Goal: Information Seeking & Learning: Find specific fact

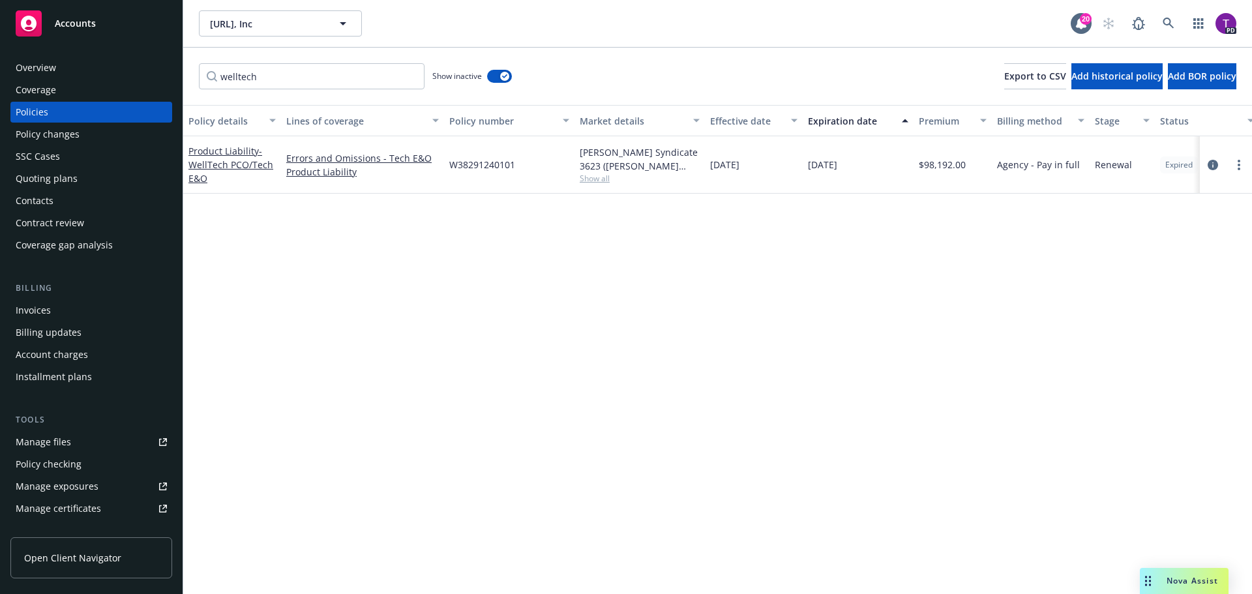
drag, startPoint x: 0, startPoint y: 0, endPoint x: 80, endPoint y: 18, distance: 81.6
click at [80, 18] on span "Accounts" at bounding box center [75, 23] width 41 height 10
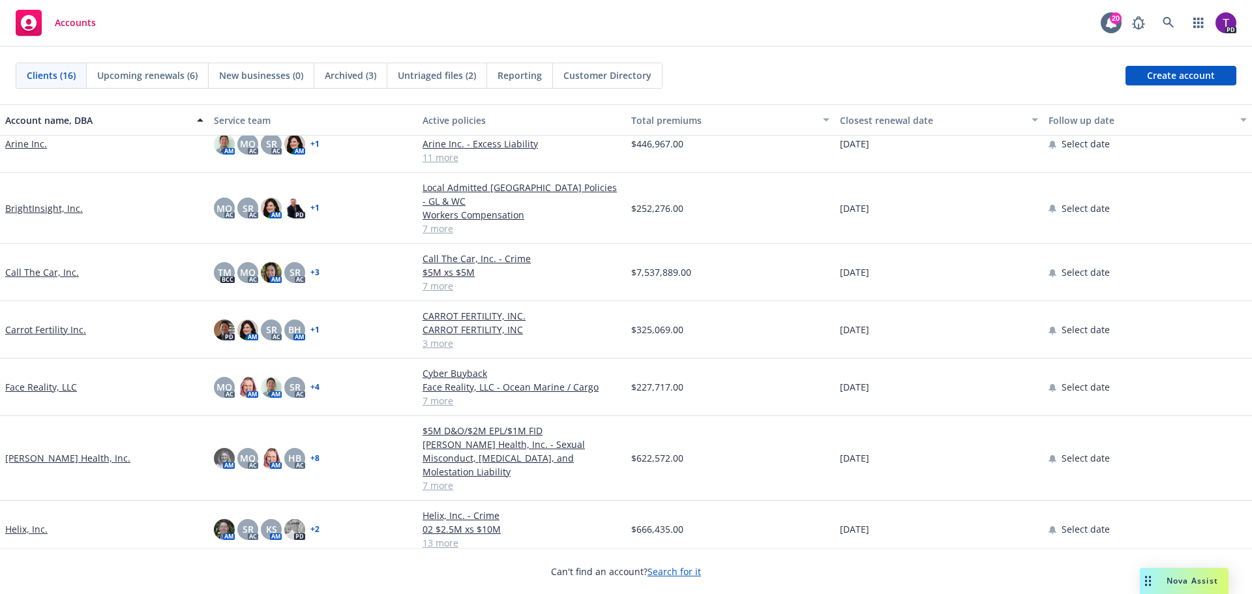
scroll to position [196, 0]
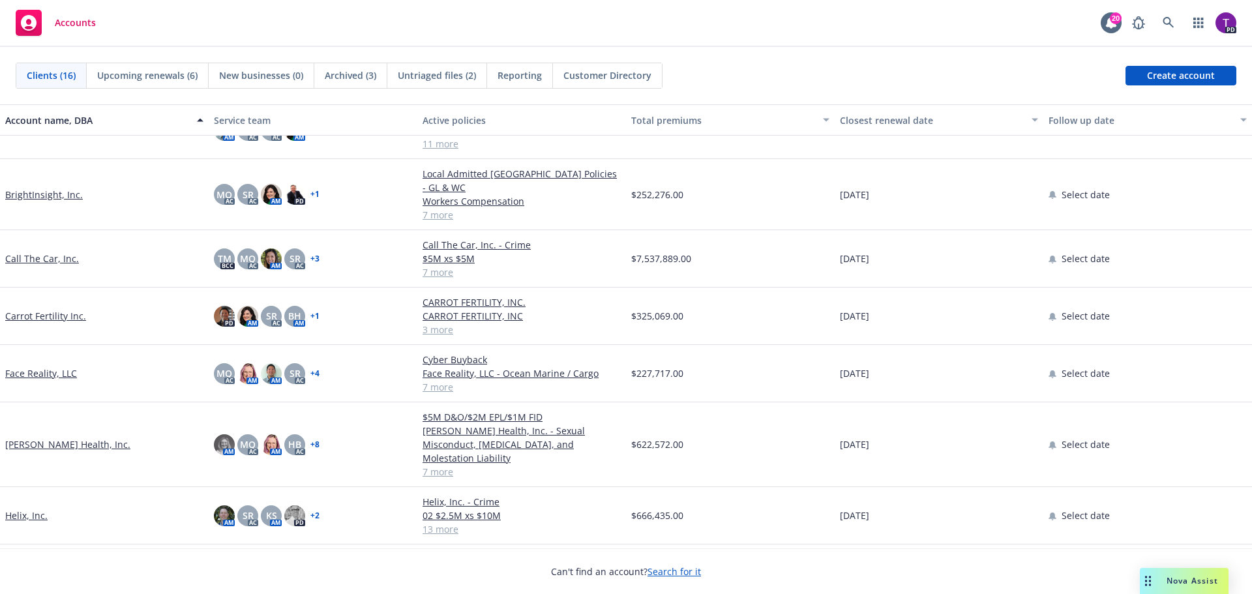
click at [52, 252] on link "Call The Car, Inc." at bounding box center [42, 259] width 74 height 14
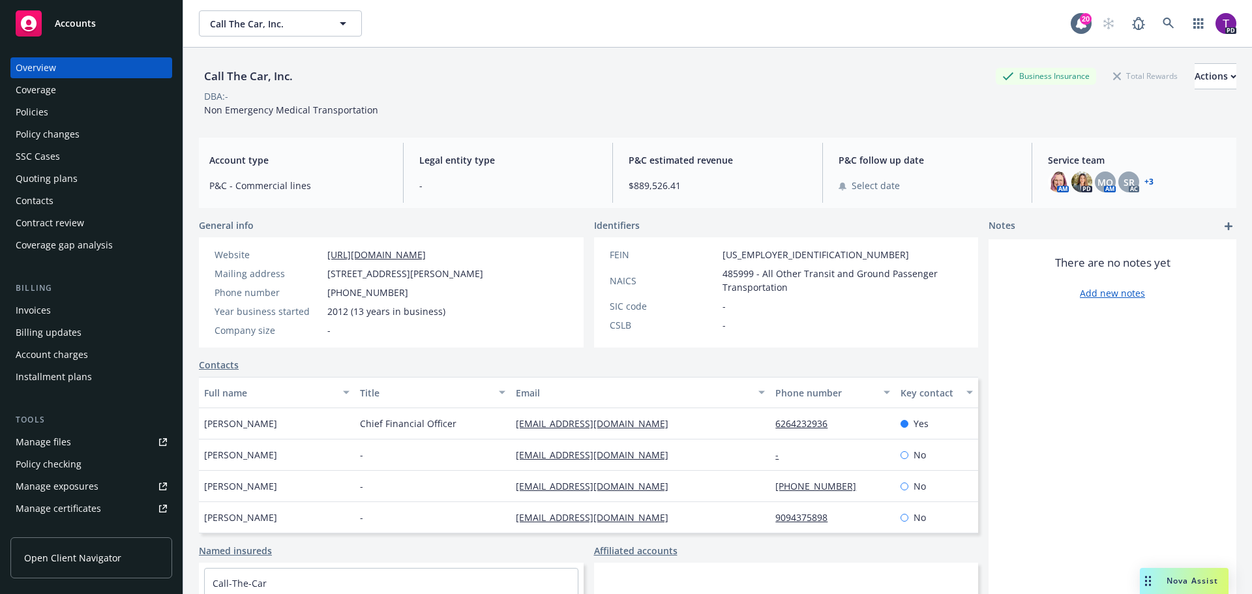
click at [78, 448] on link "Manage files" at bounding box center [91, 442] width 162 height 21
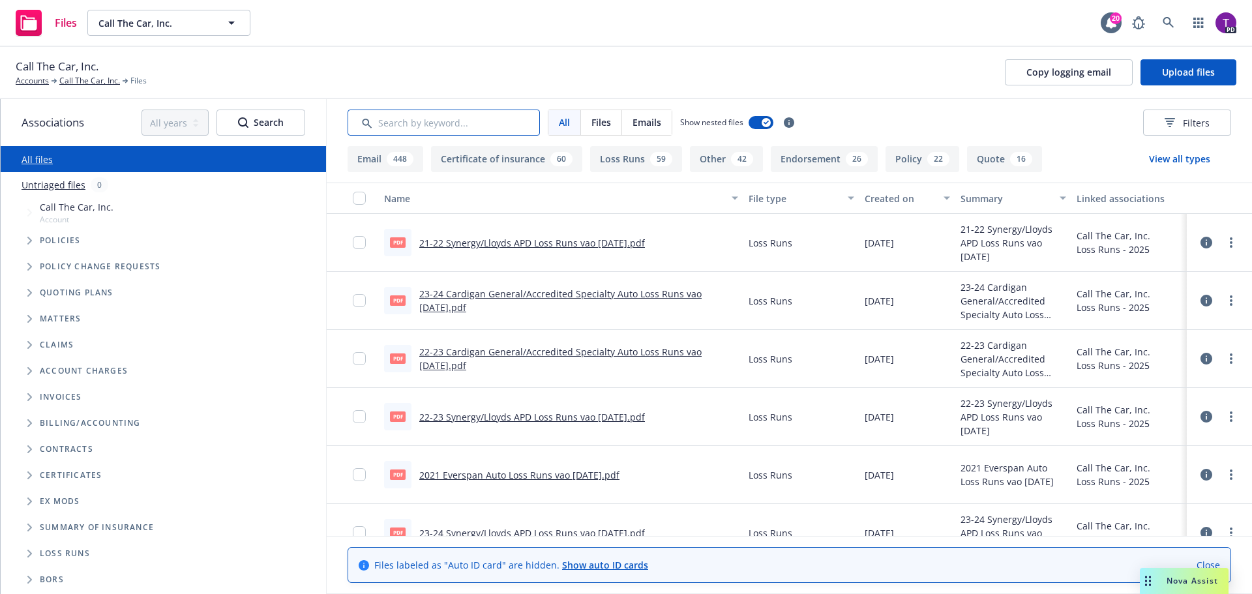
click at [473, 123] on input "Search by keyword..." at bounding box center [444, 123] width 192 height 26
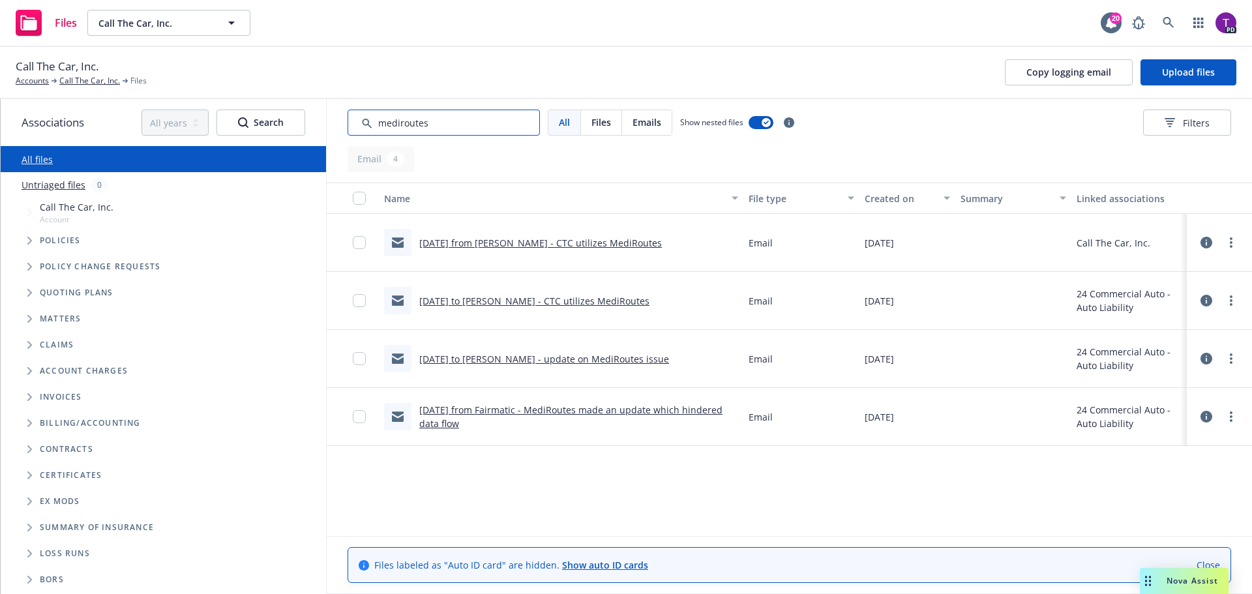
type input "mediroutes"
click at [546, 241] on link "1/13/25 from Tony - CTC utilizes MediRoutes" at bounding box center [540, 243] width 243 height 12
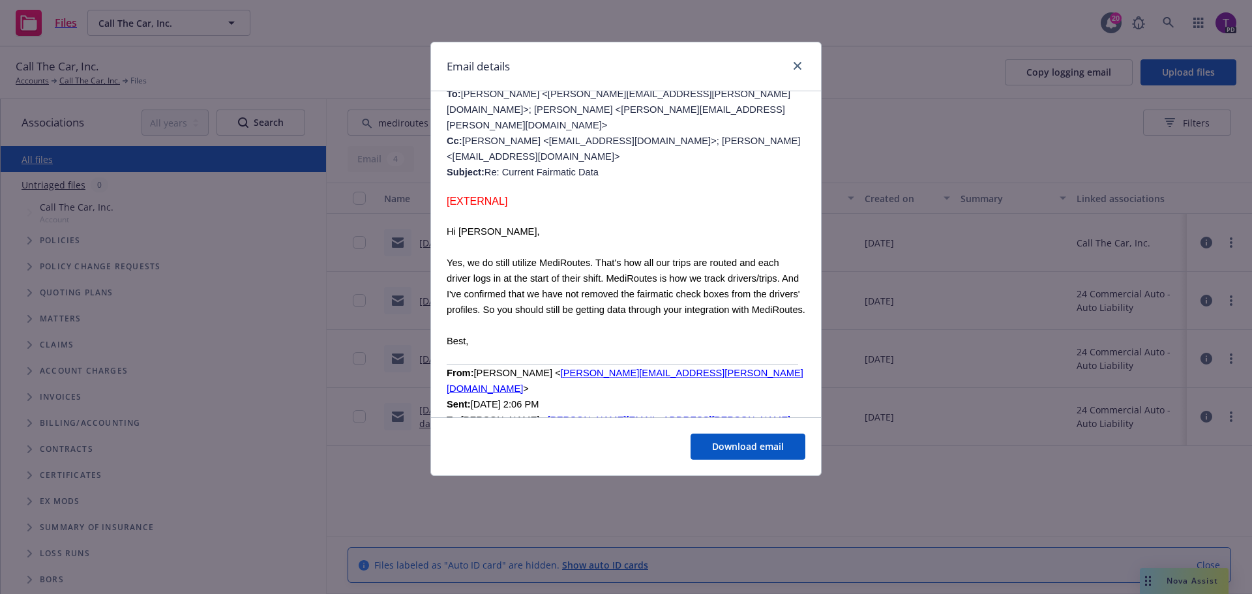
scroll to position [196, 0]
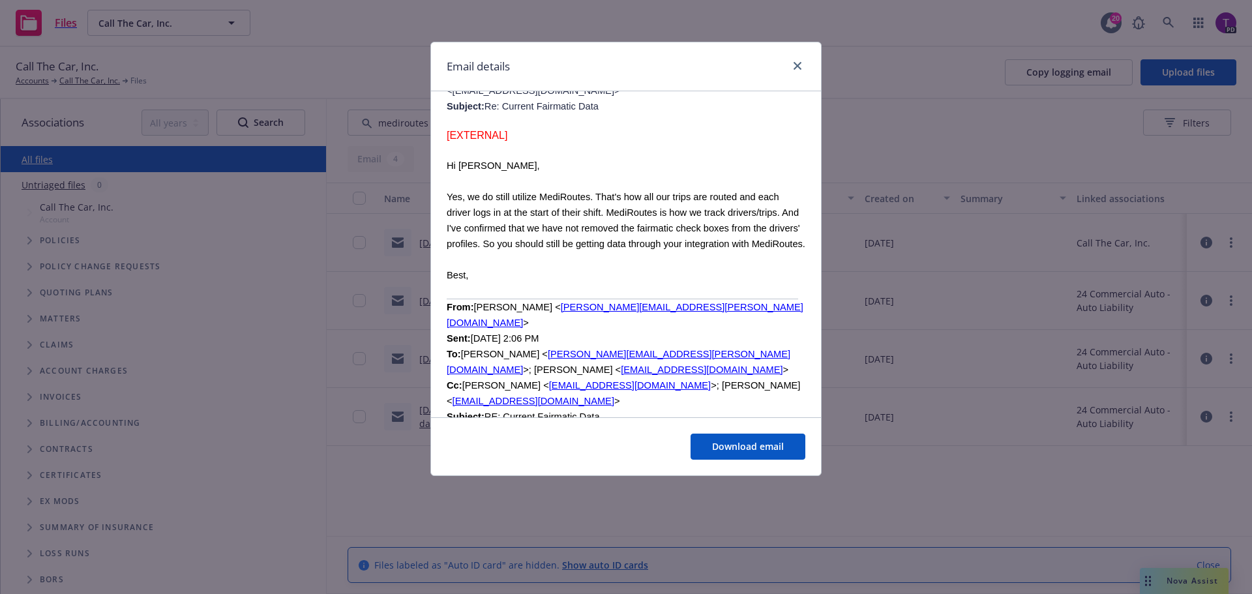
drag, startPoint x: 447, startPoint y: 196, endPoint x: 529, endPoint y: 263, distance: 106.0
click at [529, 252] on p "Yes, we do still utilize MediRoutes. That's how all our trips are routed and ea…" at bounding box center [626, 220] width 359 height 63
copy span "Yes, we do still utilize MediRoutes. That's how all our trips are routed and ea…"
click at [707, 283] on p "Best," at bounding box center [626, 275] width 359 height 16
click at [794, 62] on icon "close" at bounding box center [798, 66] width 8 height 8
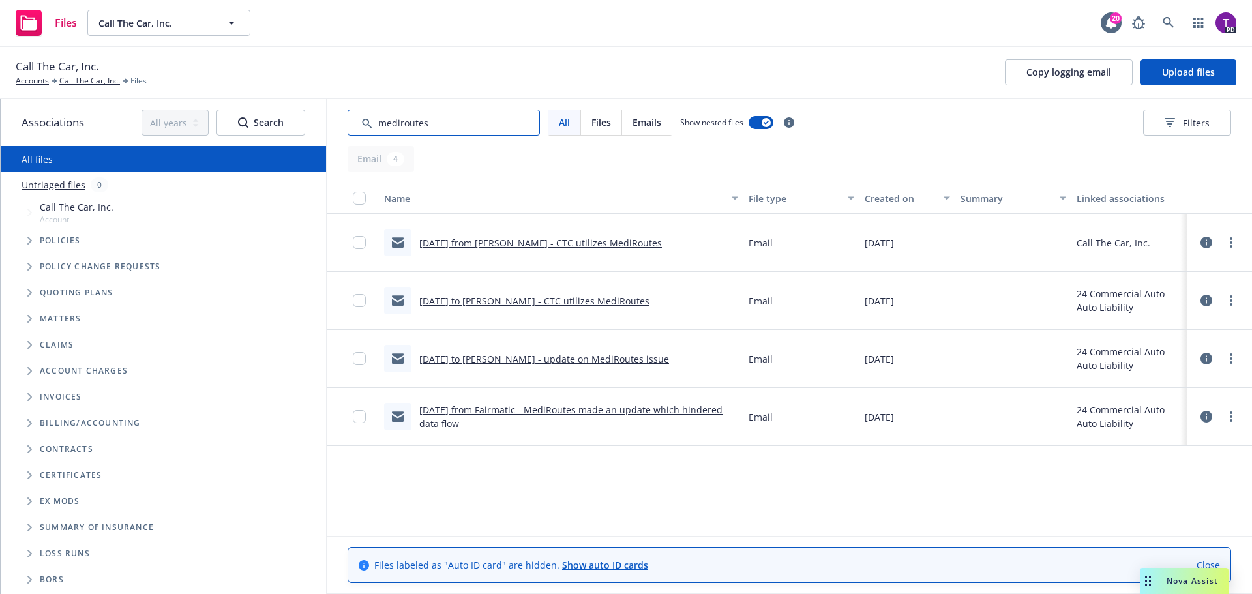
drag, startPoint x: 446, startPoint y: 122, endPoint x: 326, endPoint y: 123, distance: 120.0
click at [326, 123] on div "Associations All years 2027 2026 2025 2024 2023 2022 2021 2020 2019 2018 2017 2…" at bounding box center [627, 346] width 1252 height 495
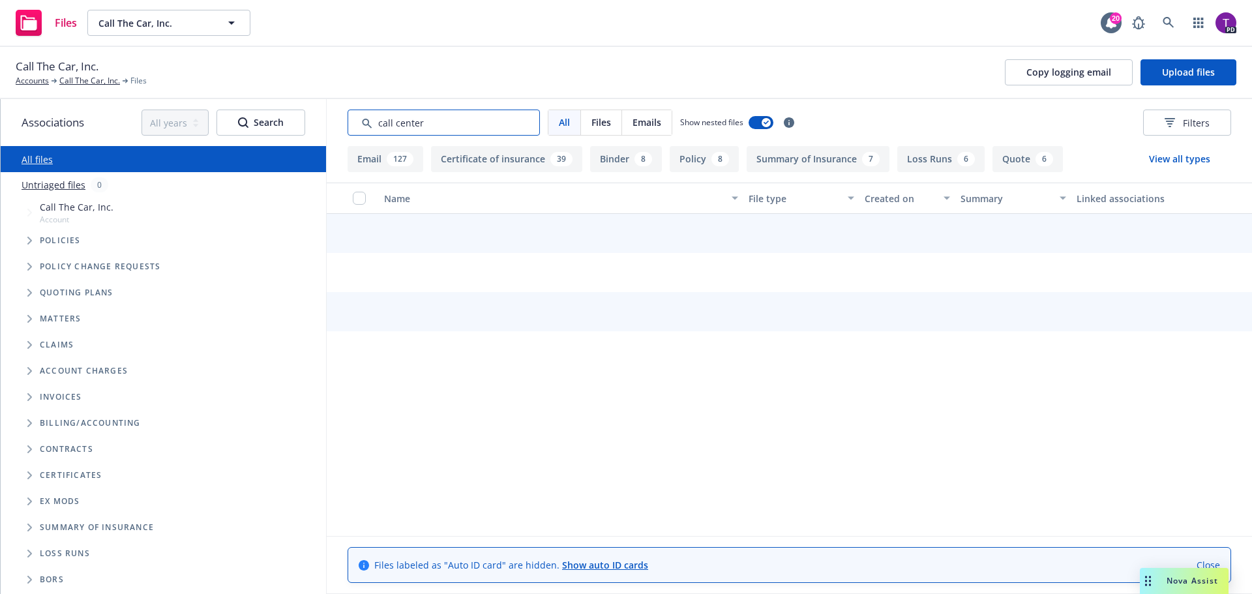
type input "call center"
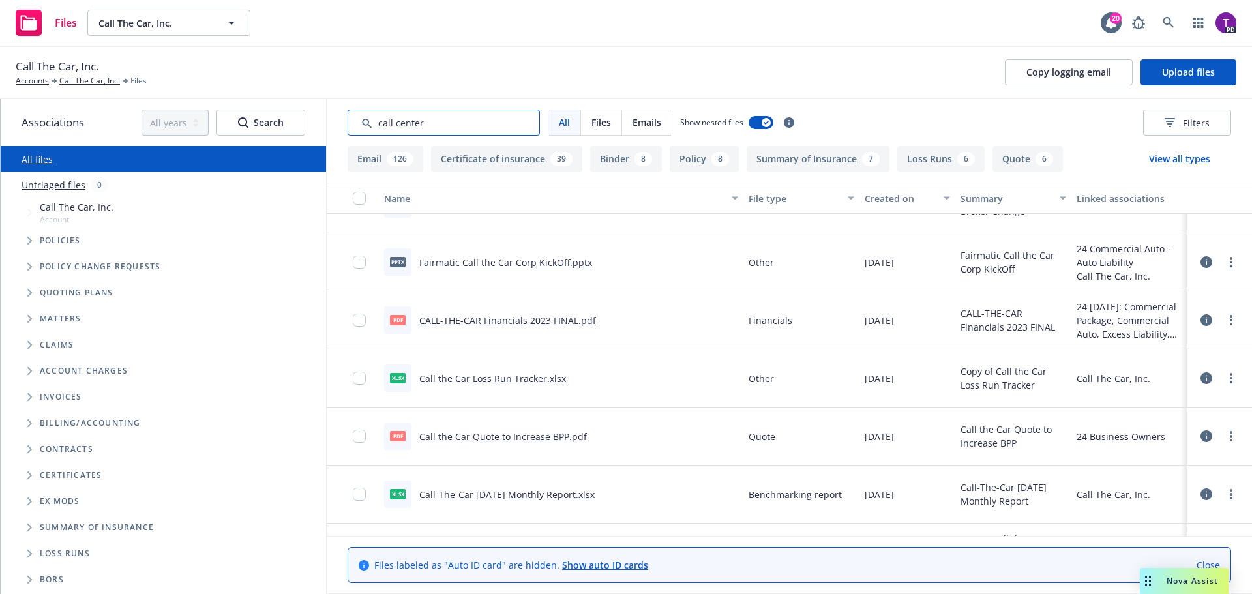
scroll to position [0, 0]
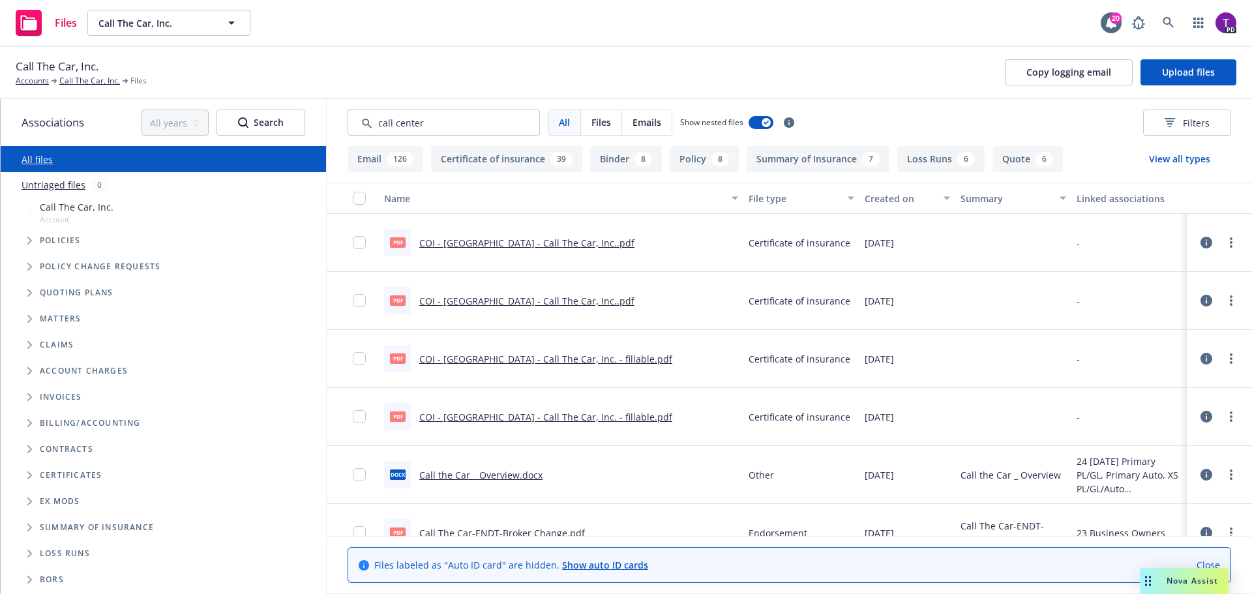
click at [502, 480] on link "Call the Car _ Overview.docx" at bounding box center [480, 475] width 123 height 12
click at [359, 477] on input "checkbox" at bounding box center [359, 474] width 13 height 13
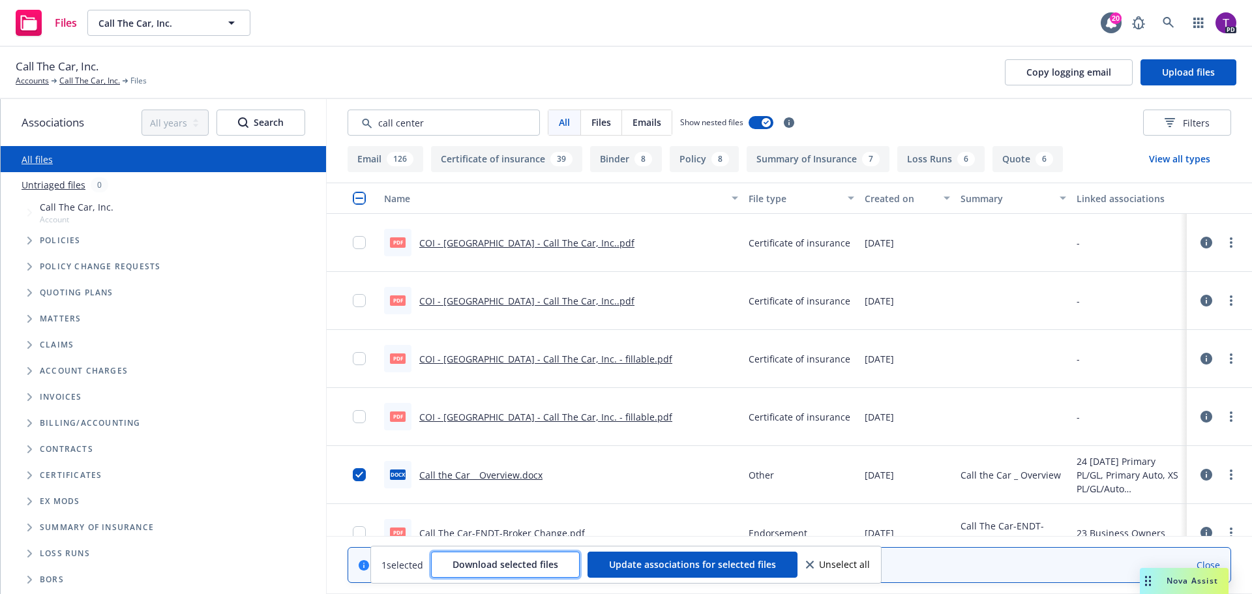
click at [573, 559] on button "Download selected files" at bounding box center [505, 565] width 149 height 26
drag, startPoint x: 456, startPoint y: 121, endPoint x: 295, endPoint y: 126, distance: 160.5
click at [295, 126] on div "Associations All years 2027 2026 2025 2024 2023 2022 2021 2020 2019 2018 2017 2…" at bounding box center [627, 346] width 1252 height 495
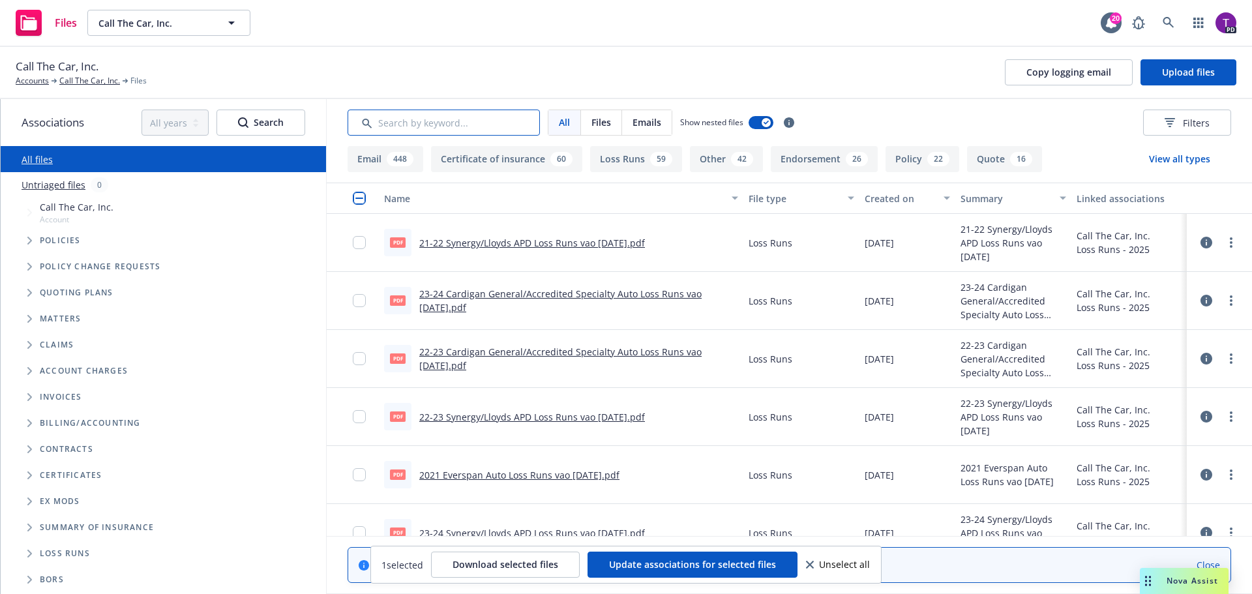
click at [458, 126] on input "Search by keyword..." at bounding box center [444, 123] width 192 height 26
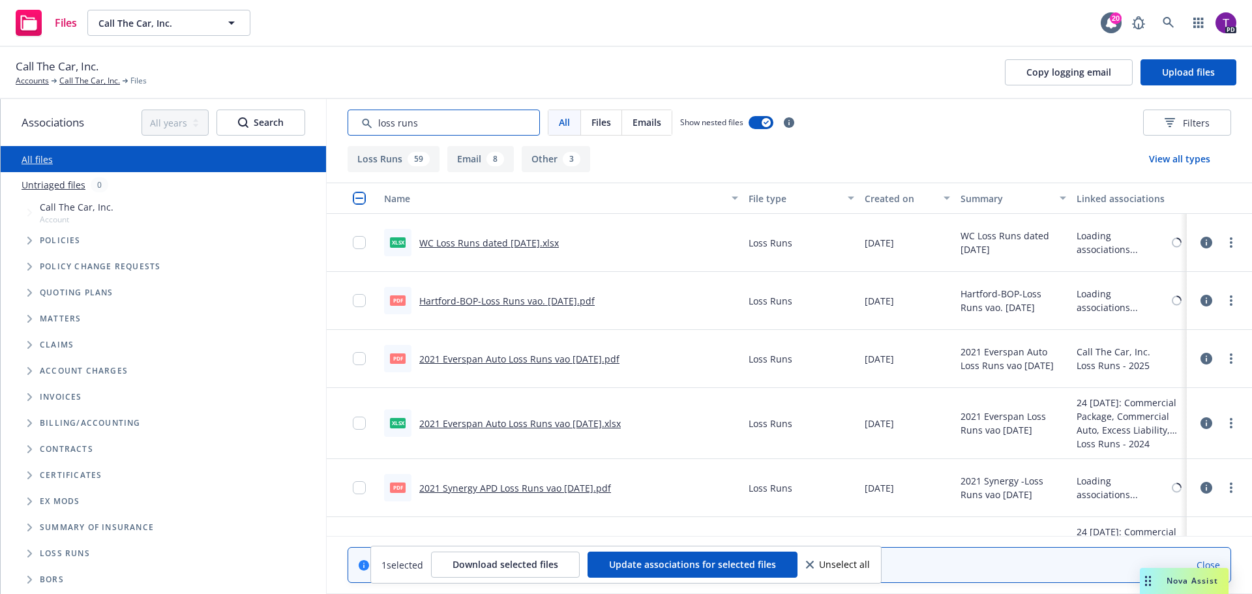
type input "loss runs"
click at [419, 158] on div "59" at bounding box center [419, 159] width 22 height 14
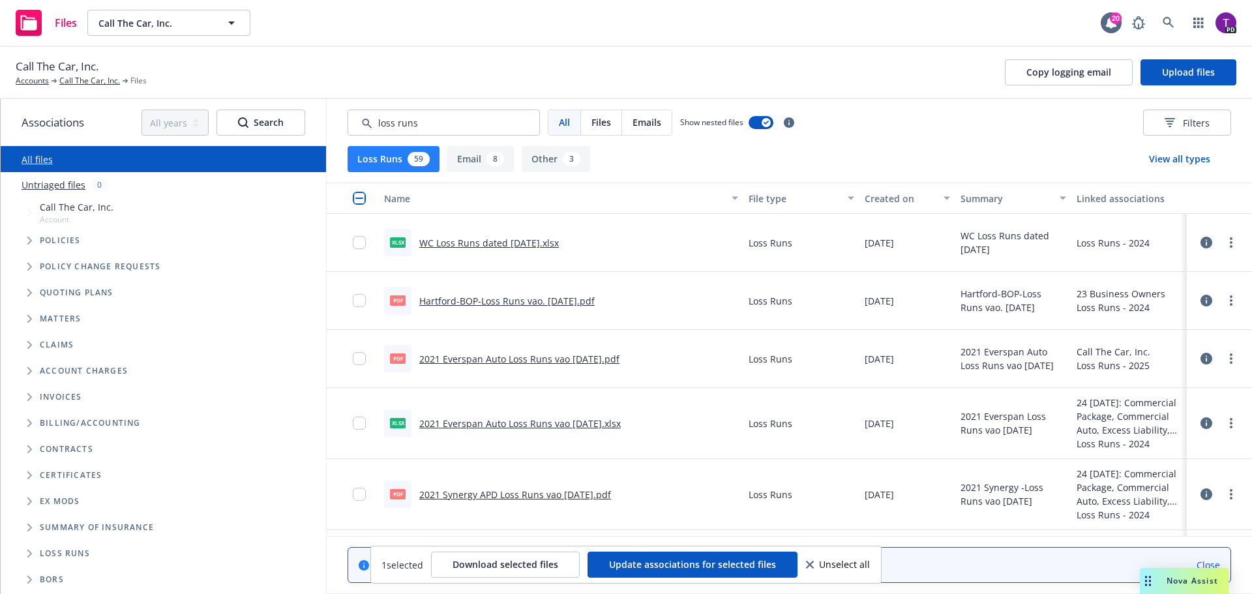
click at [812, 565] on icon at bounding box center [810, 565] width 8 height 8
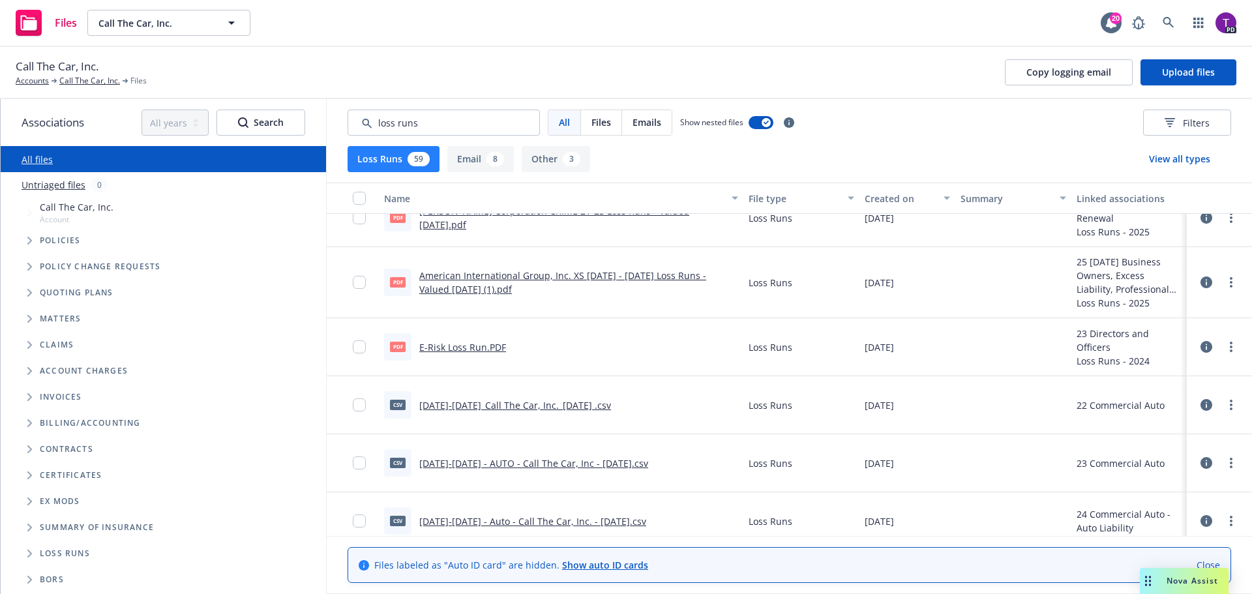
scroll to position [3095, 0]
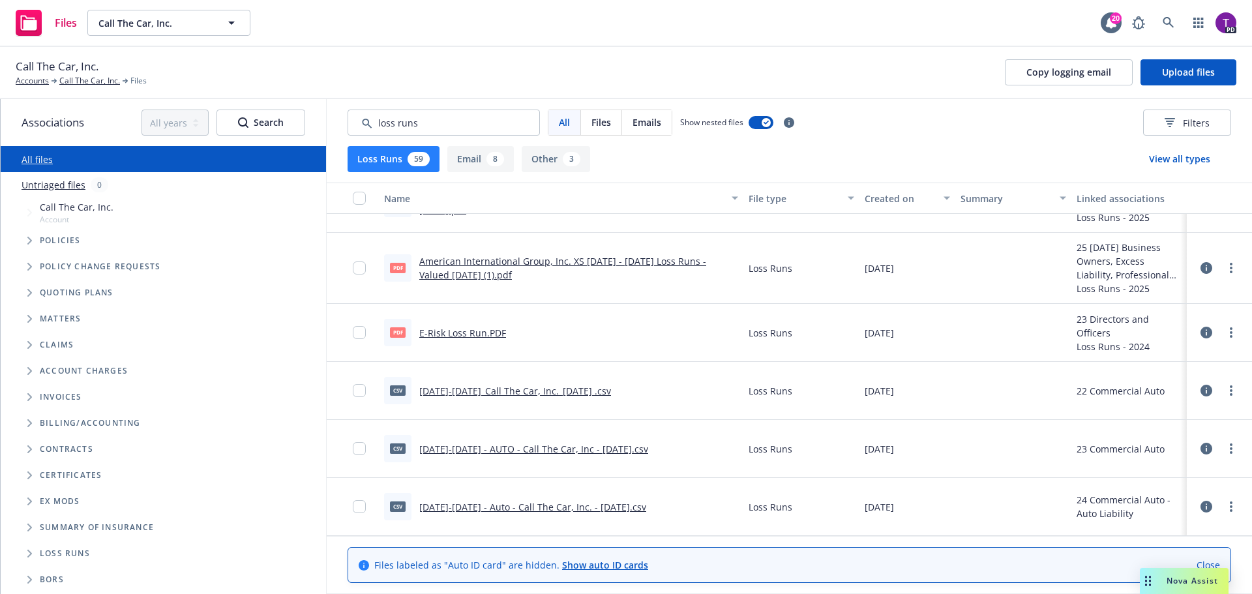
click at [483, 161] on button "Email 8" at bounding box center [480, 159] width 67 height 26
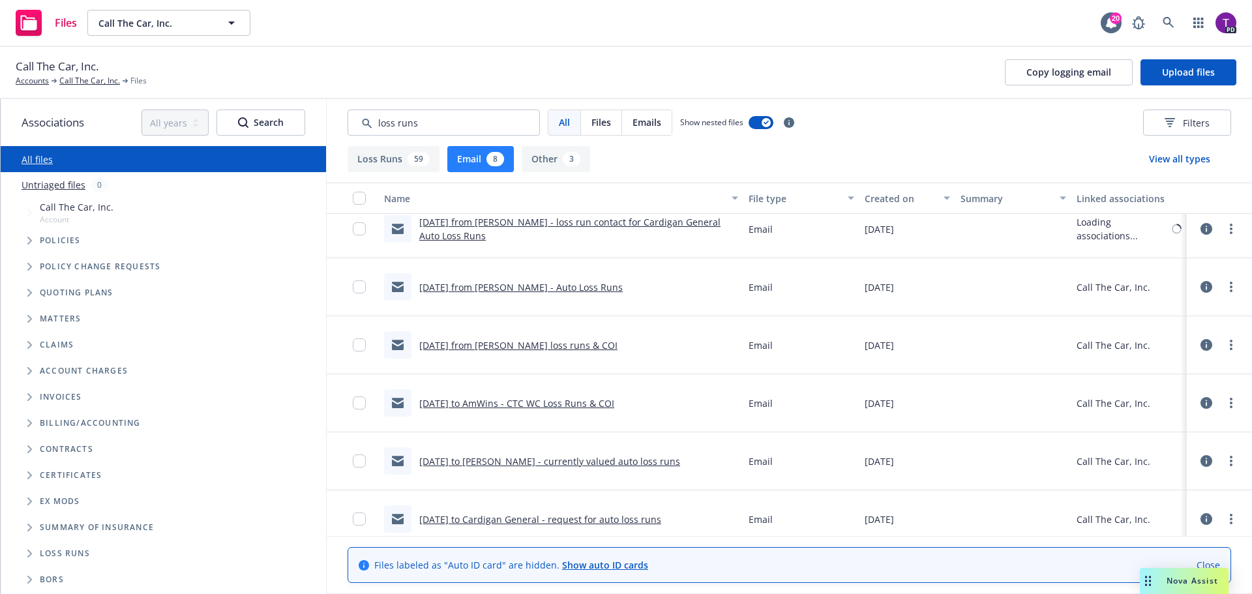
scroll to position [0, 0]
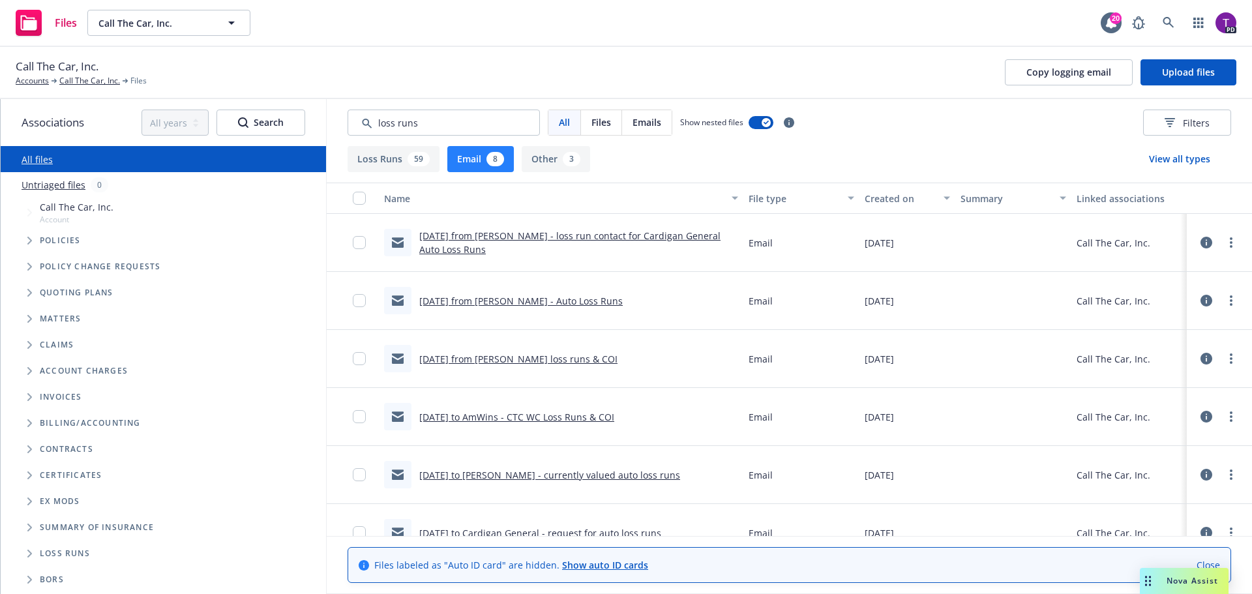
click at [554, 159] on button "Other 3" at bounding box center [556, 159] width 68 height 26
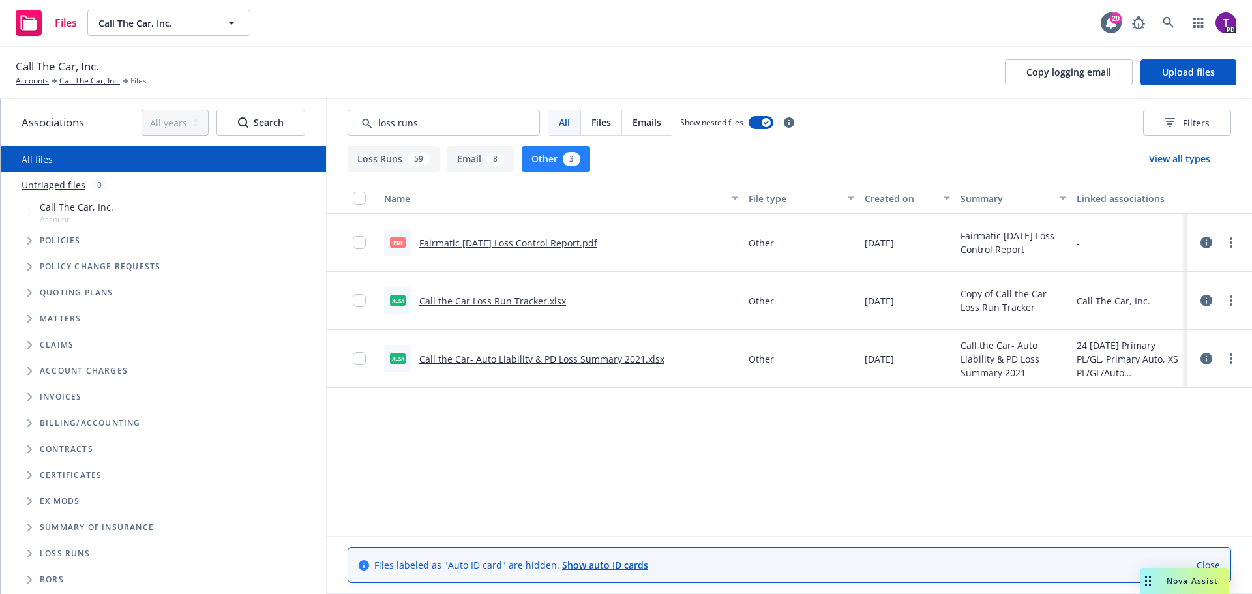
click at [407, 165] on button "Loss Runs 59" at bounding box center [394, 159] width 92 height 26
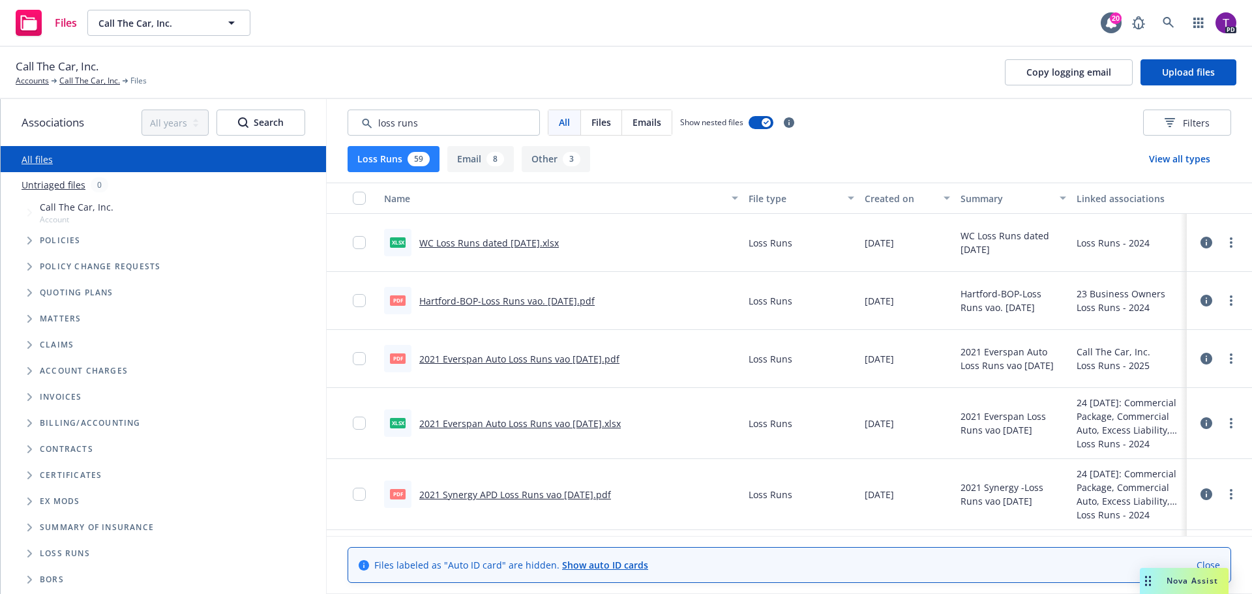
click at [407, 165] on button "Loss Runs 59" at bounding box center [394, 159] width 92 height 26
drag, startPoint x: 425, startPoint y: 125, endPoint x: 342, endPoint y: 130, distance: 83.6
click at [342, 130] on div "All Files Emails Show nested files Filters" at bounding box center [789, 122] width 925 height 47
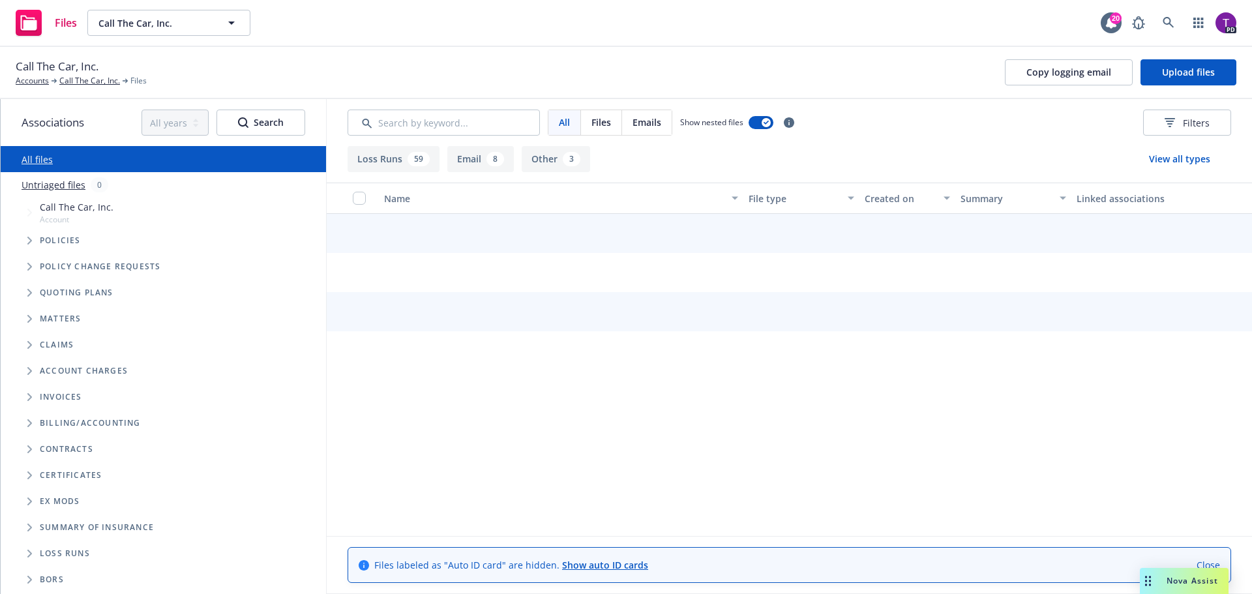
click at [488, 92] on div "Call The Car, Inc. Accounts Call The Car, Inc. Files Copy logging email Upload …" at bounding box center [626, 73] width 1252 height 52
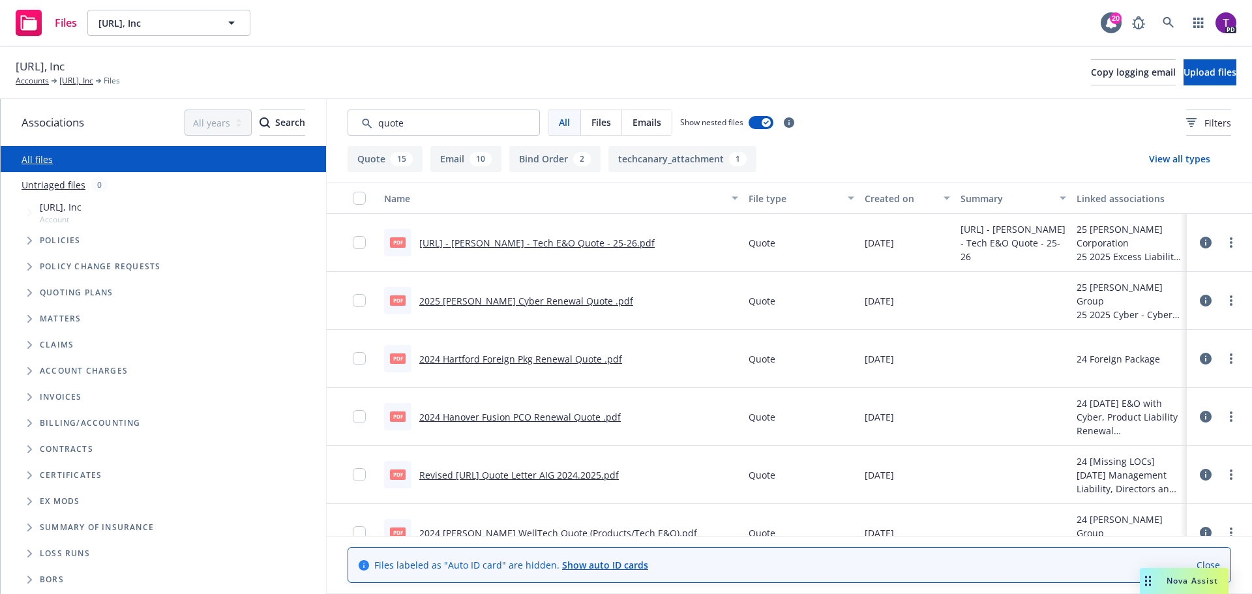
scroll to position [65, 0]
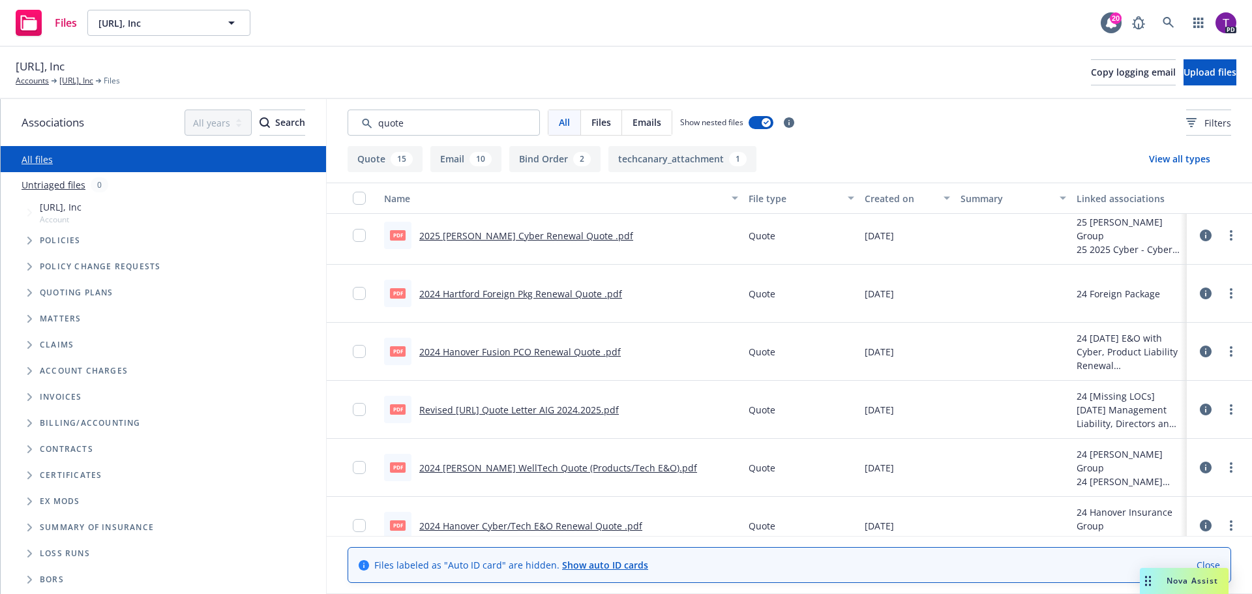
click at [1168, 577] on span "Nova Assist" at bounding box center [1193, 580] width 52 height 11
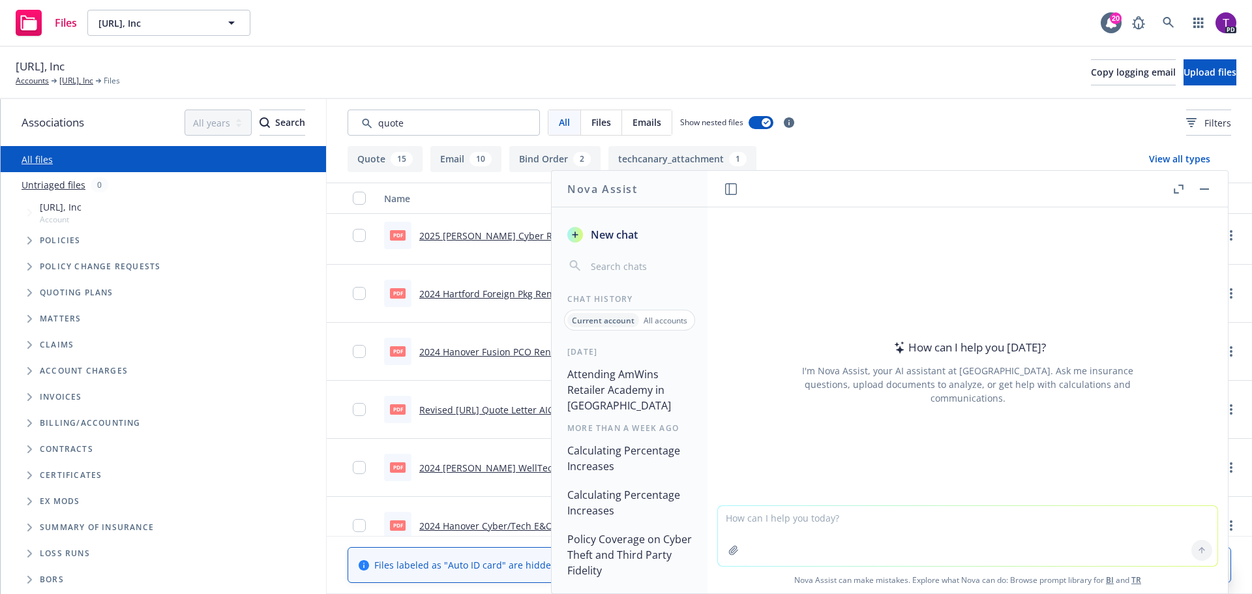
click at [802, 535] on textarea at bounding box center [968, 536] width 500 height 60
type textarea "what is mediroutes?"
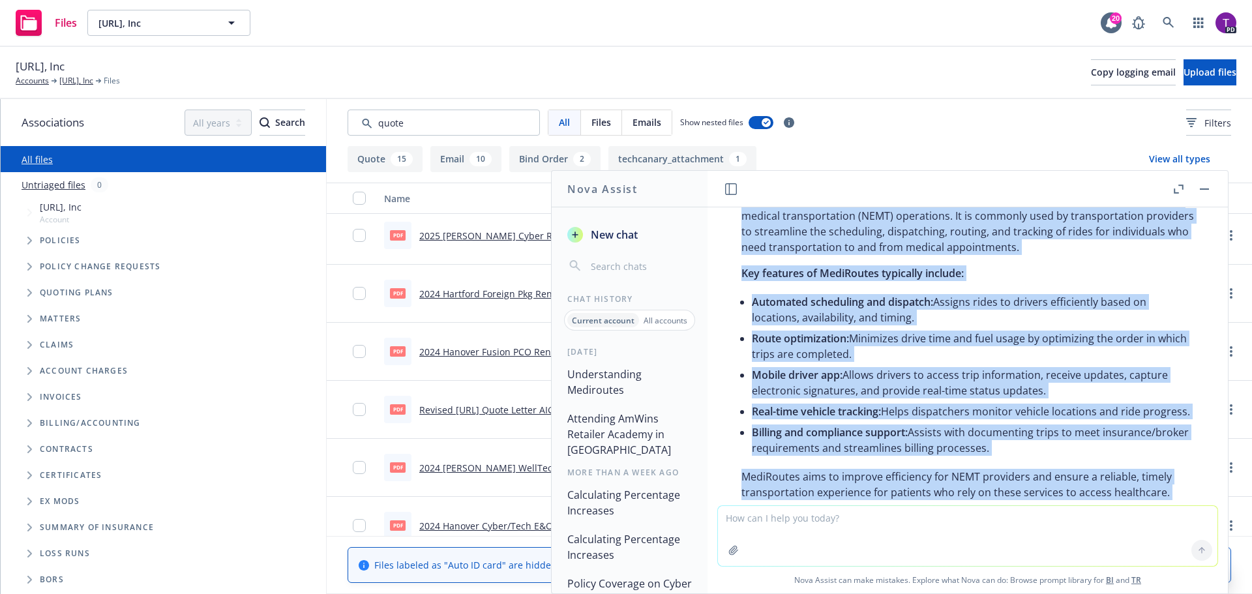
scroll to position [185, 0]
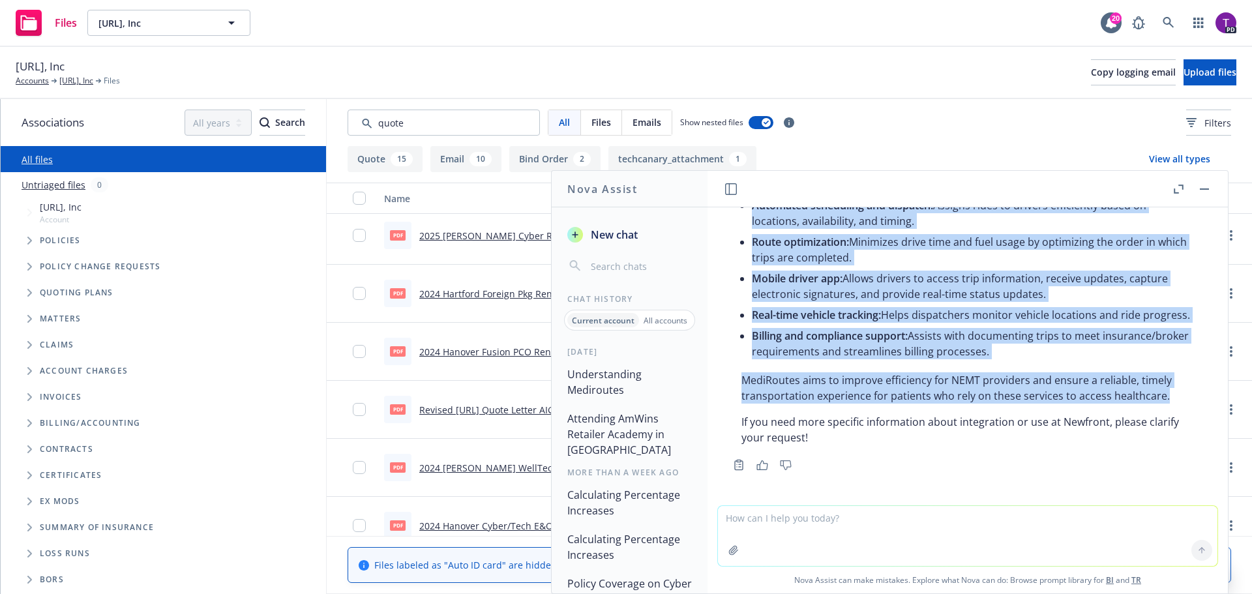
drag, startPoint x: 741, startPoint y: 271, endPoint x: 1174, endPoint y: 398, distance: 451.5
click at [1174, 398] on div "MediRoutes is a software platform designed to help manage and optimize non-emer…" at bounding box center [967, 271] width 479 height 360
copy div "MediRoutes is a software platform designed to help manage and optimize non-emer…"
click at [1165, 276] on li "Mobile driver app: Allows drivers to access trip information, receive updates, …" at bounding box center [973, 286] width 442 height 37
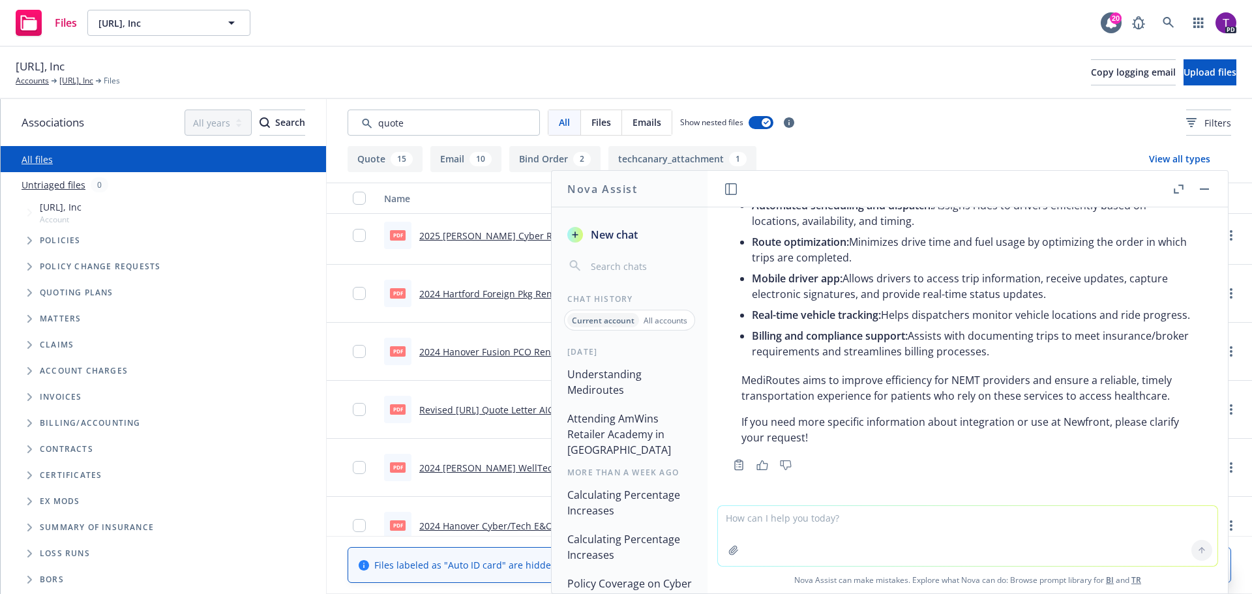
click at [1200, 191] on button "button" at bounding box center [1205, 189] width 16 height 16
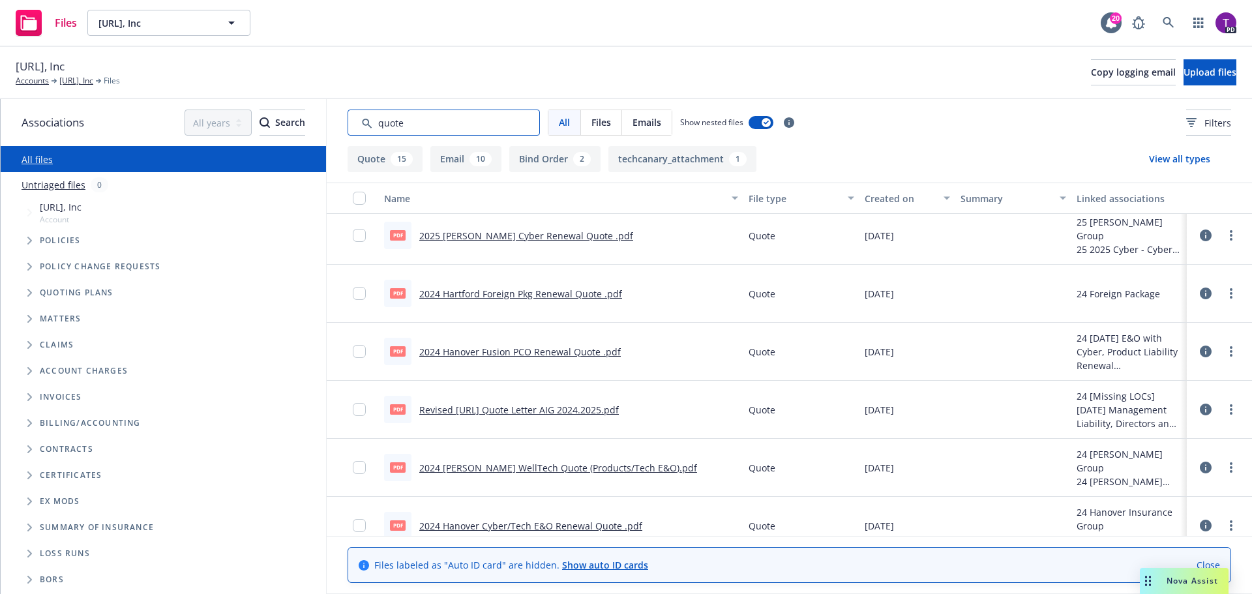
drag, startPoint x: 406, startPoint y: 128, endPoint x: 298, endPoint y: 130, distance: 107.6
click at [298, 130] on div "Associations All years 2027 2026 2025 2024 2023 2022 2021 2020 2019 2018 2017 2…" at bounding box center [627, 346] width 1252 height 495
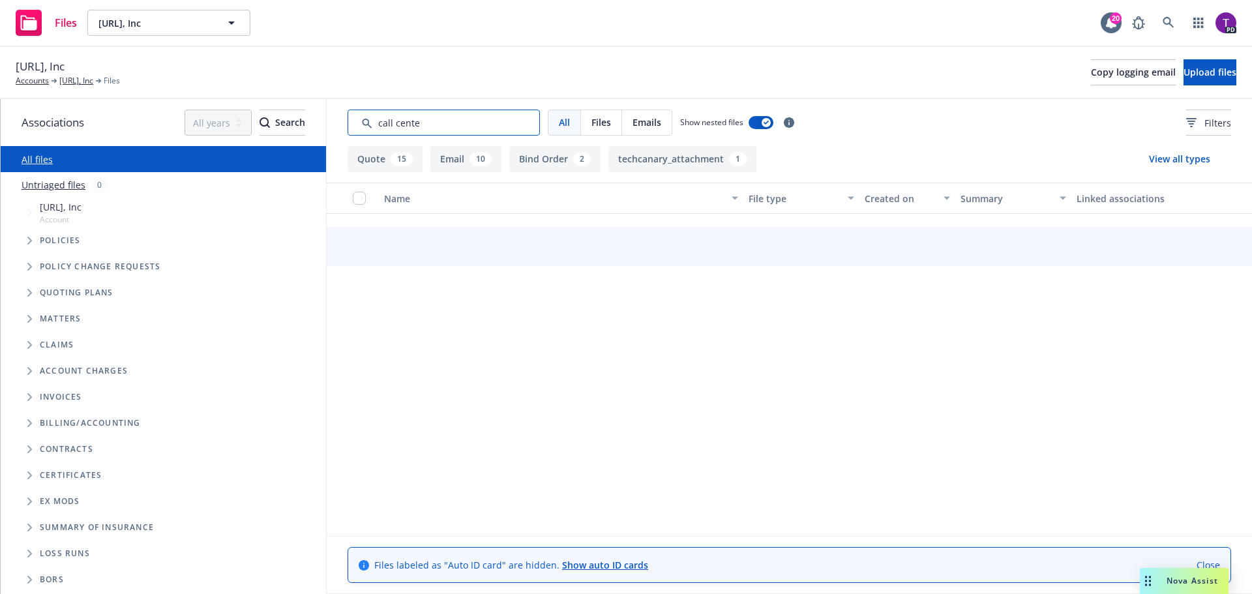
type input "call center"
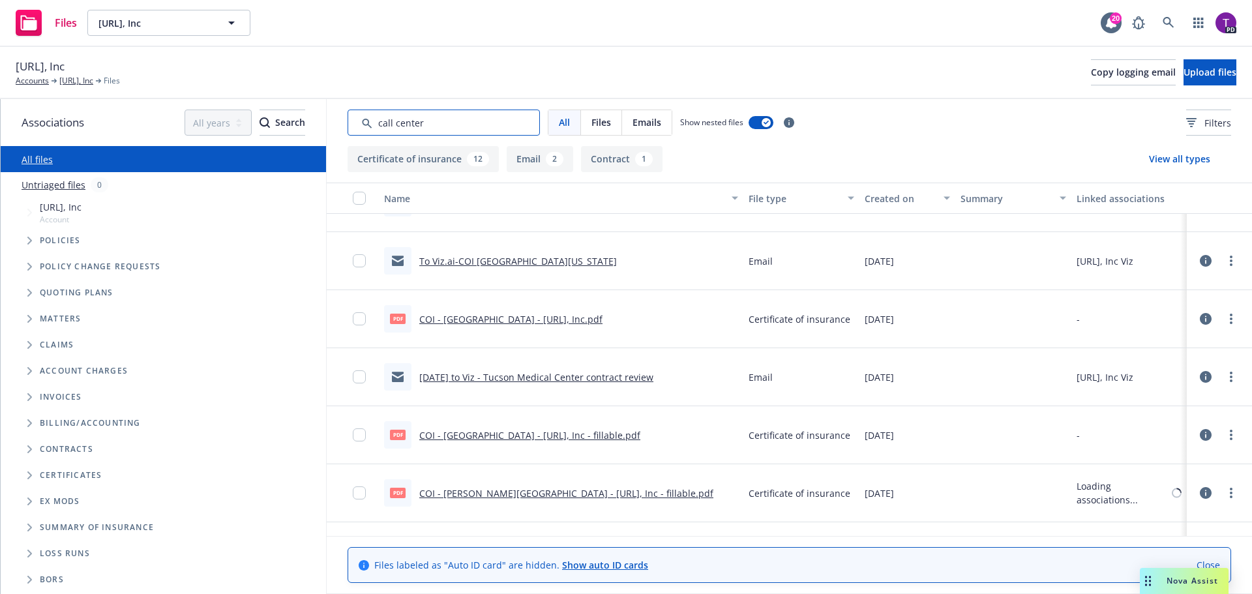
scroll to position [35, 0]
